Goal: Information Seeking & Learning: Learn about a topic

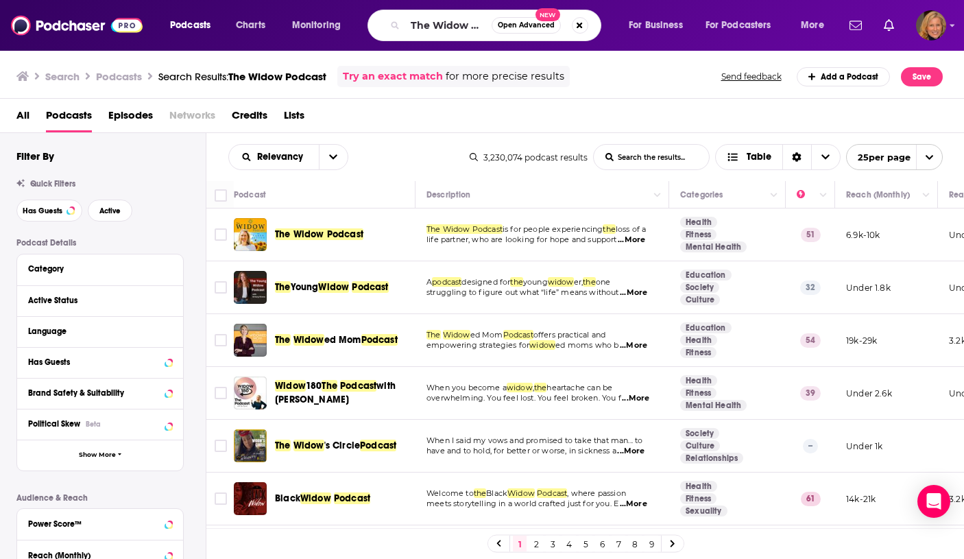
click at [408, 21] on input "The Widow Podcast" at bounding box center [448, 25] width 86 height 22
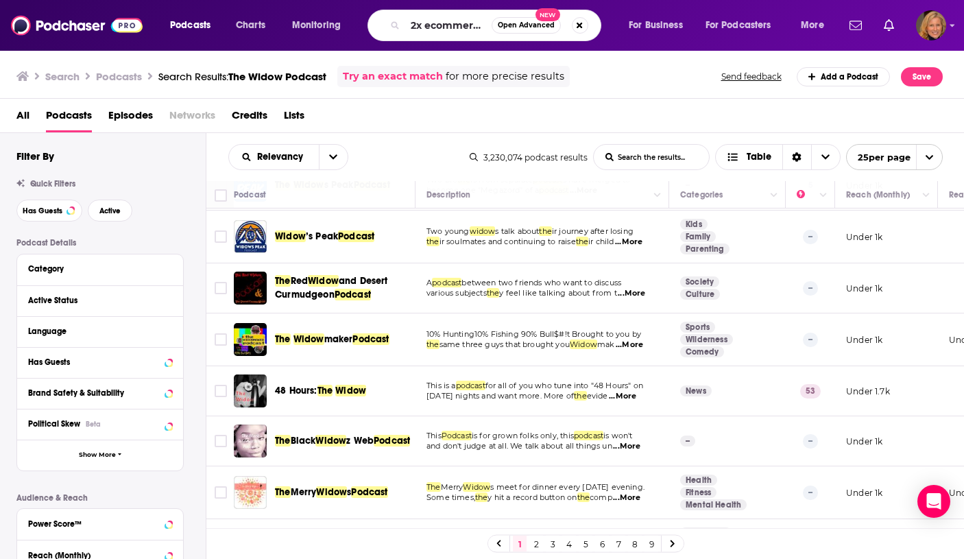
type input "2x ecommerce"
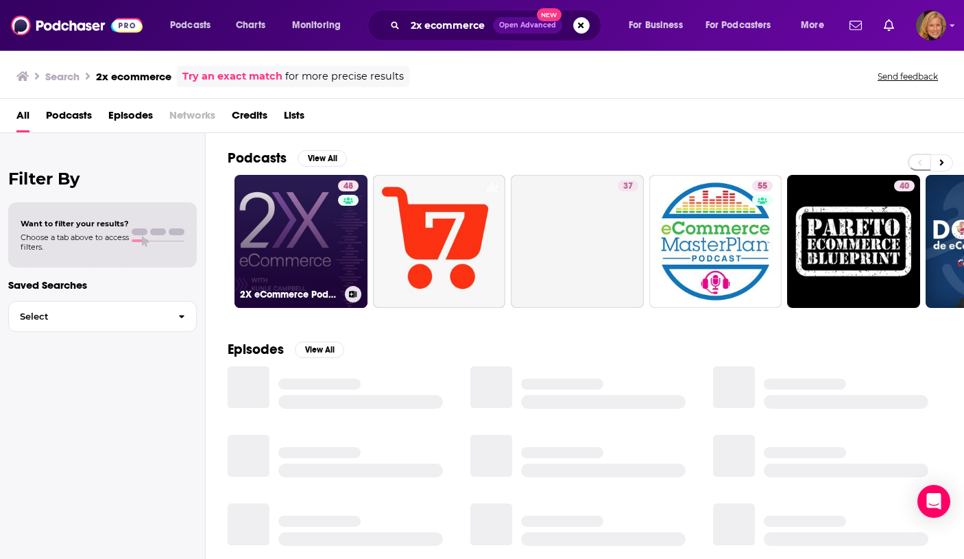
click at [303, 280] on link "48 2X eCommerce Podcast" at bounding box center [300, 241] width 133 height 133
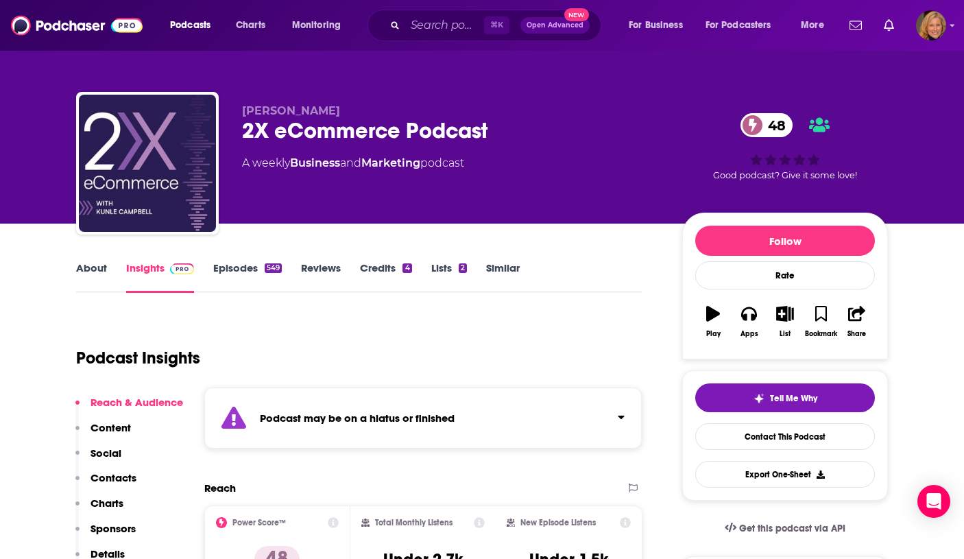
click at [99, 268] on link "About" at bounding box center [91, 277] width 31 height 32
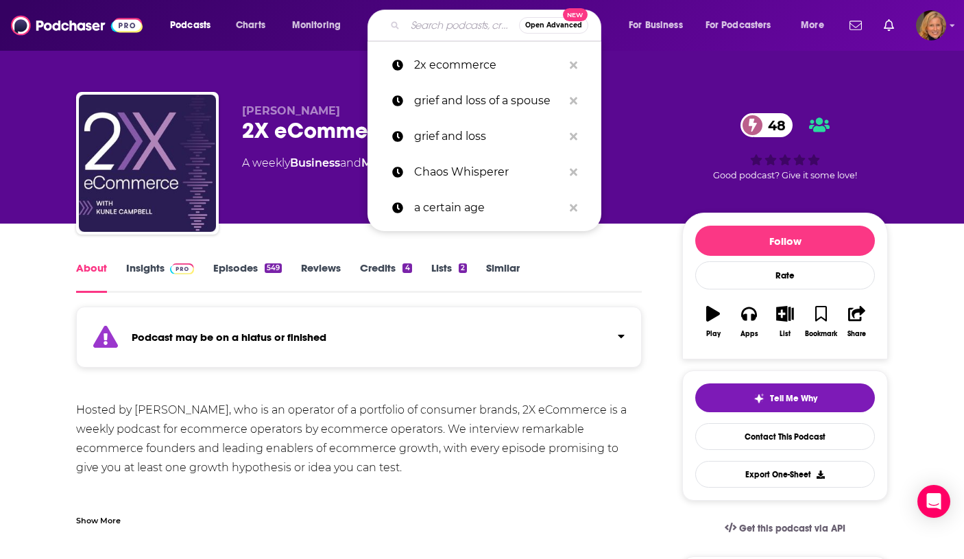
click at [418, 28] on input "Search podcasts, credits, & more..." at bounding box center [462, 25] width 114 height 22
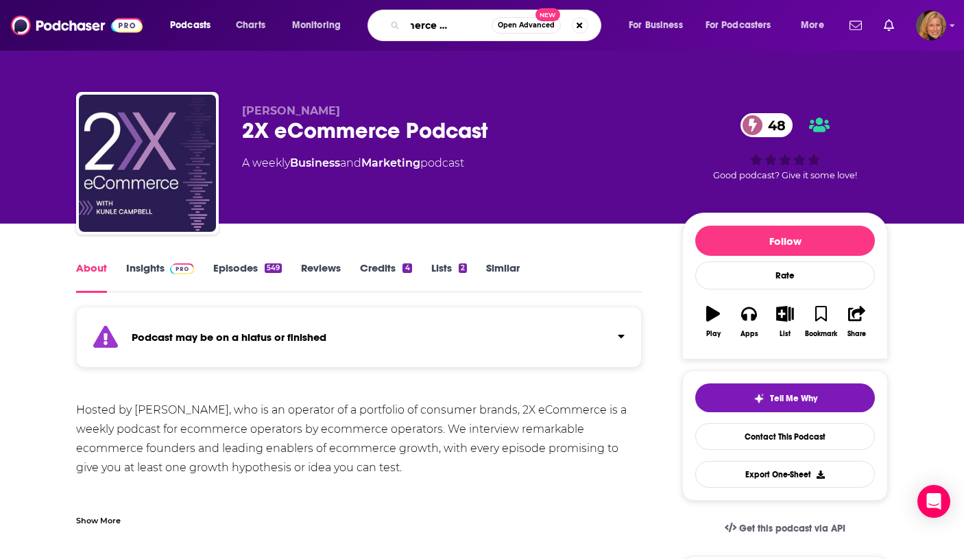
type input "ecommerce marketing"
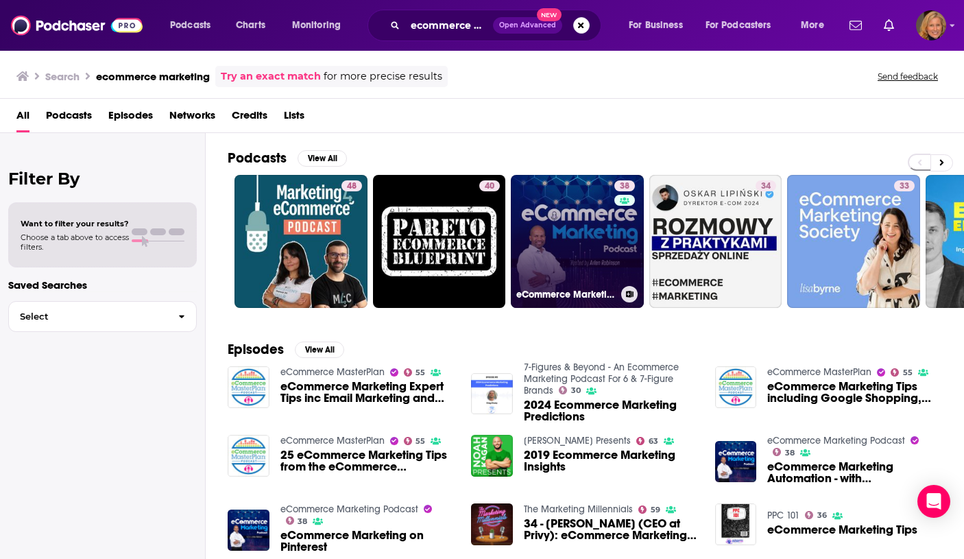
click at [611, 235] on link "38 eCommerce Marketing Podcast" at bounding box center [577, 241] width 133 height 133
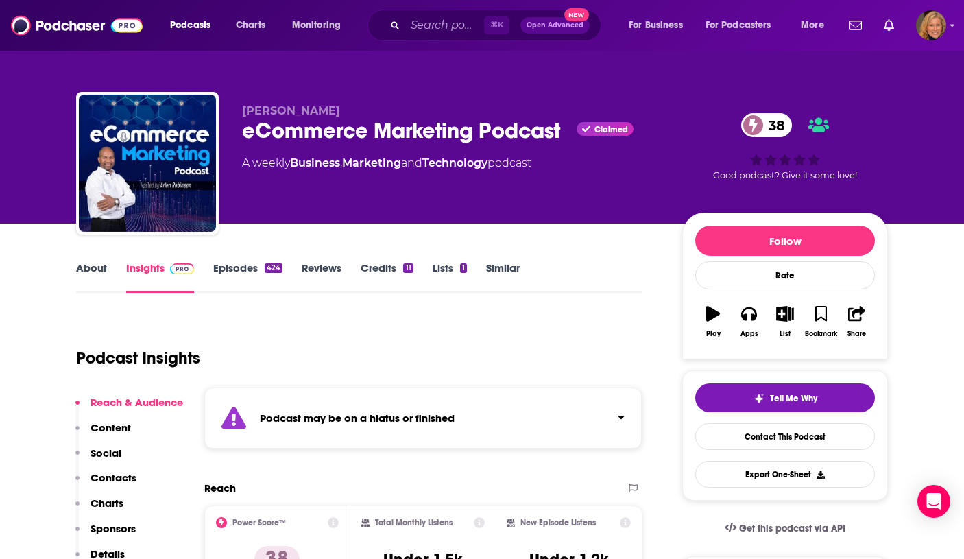
click at [101, 273] on link "About" at bounding box center [91, 277] width 31 height 32
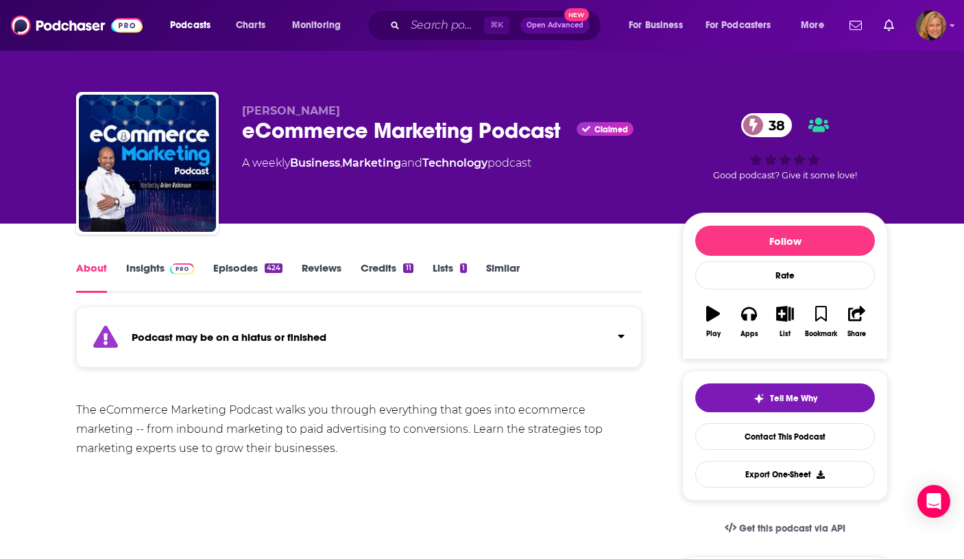
click at [155, 269] on link "Insights" at bounding box center [160, 277] width 68 height 32
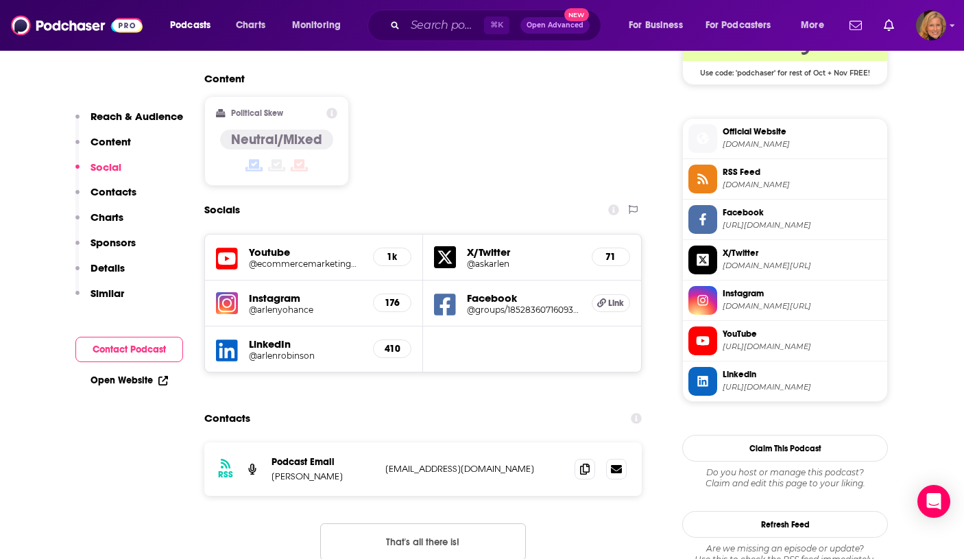
scroll to position [1170, 0]
click at [445, 27] on input "Search podcasts, credits, & more..." at bounding box center [444, 25] width 79 height 22
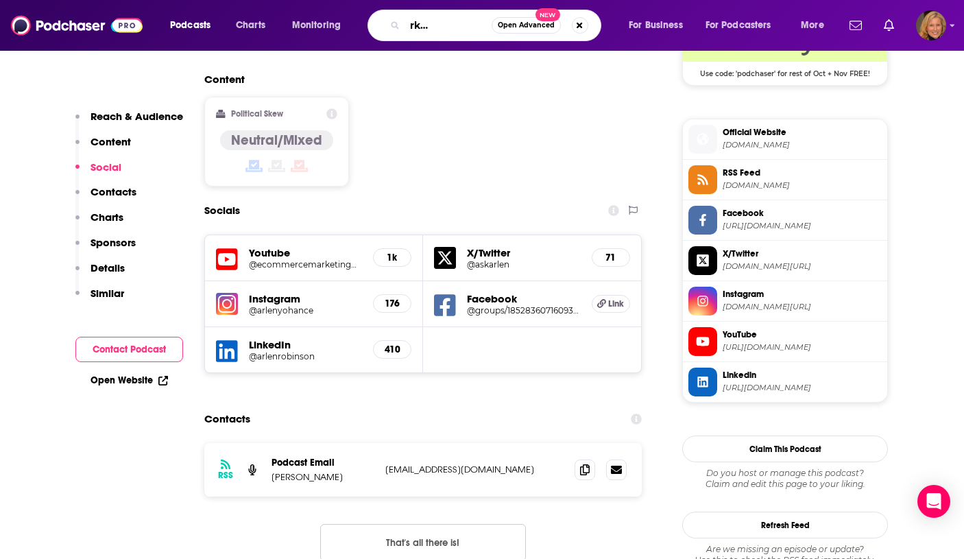
type input "digital marketing podcast"
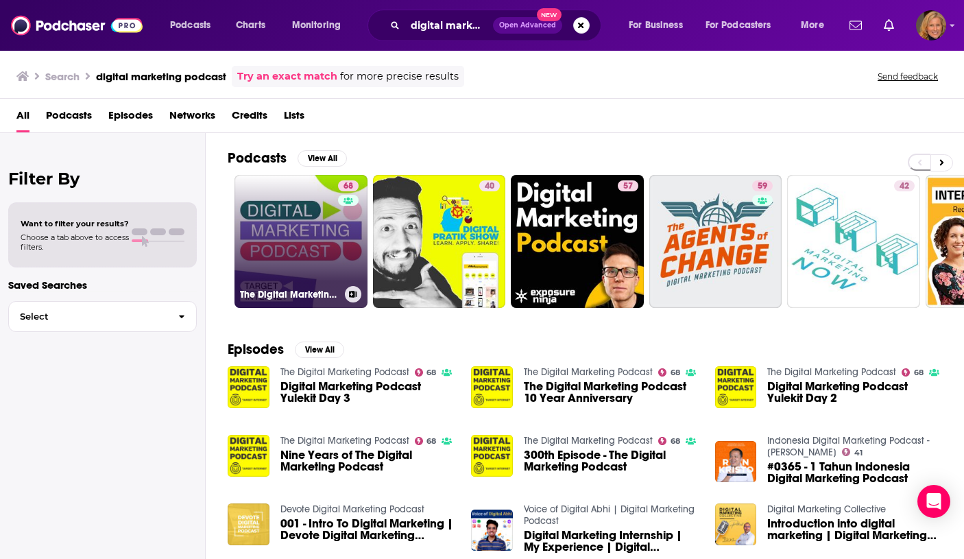
click at [297, 256] on link "68 The Digital Marketing Podcast" at bounding box center [300, 241] width 133 height 133
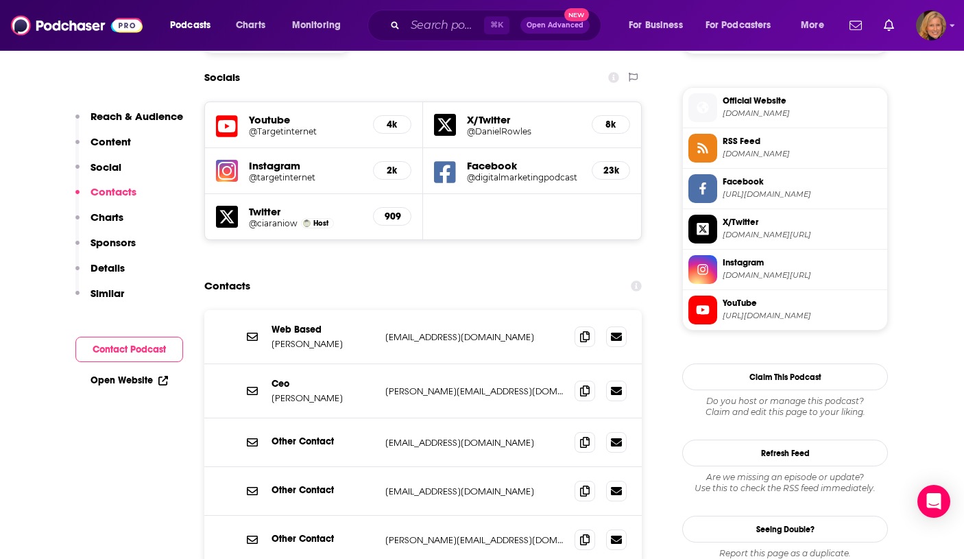
scroll to position [1197, 0]
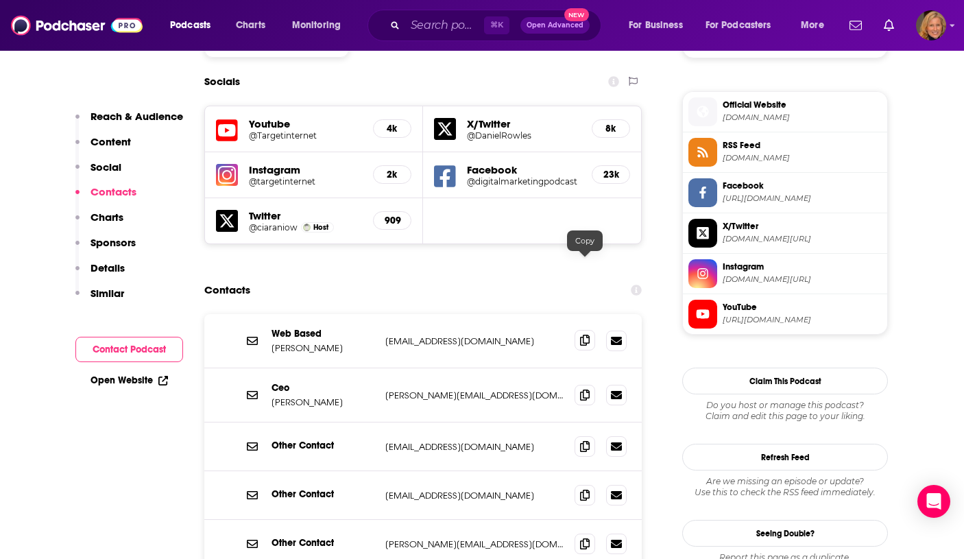
click at [581, 334] on icon at bounding box center [585, 339] width 10 height 11
click at [583, 389] on icon at bounding box center [585, 394] width 10 height 11
